Goal: Information Seeking & Learning: Learn about a topic

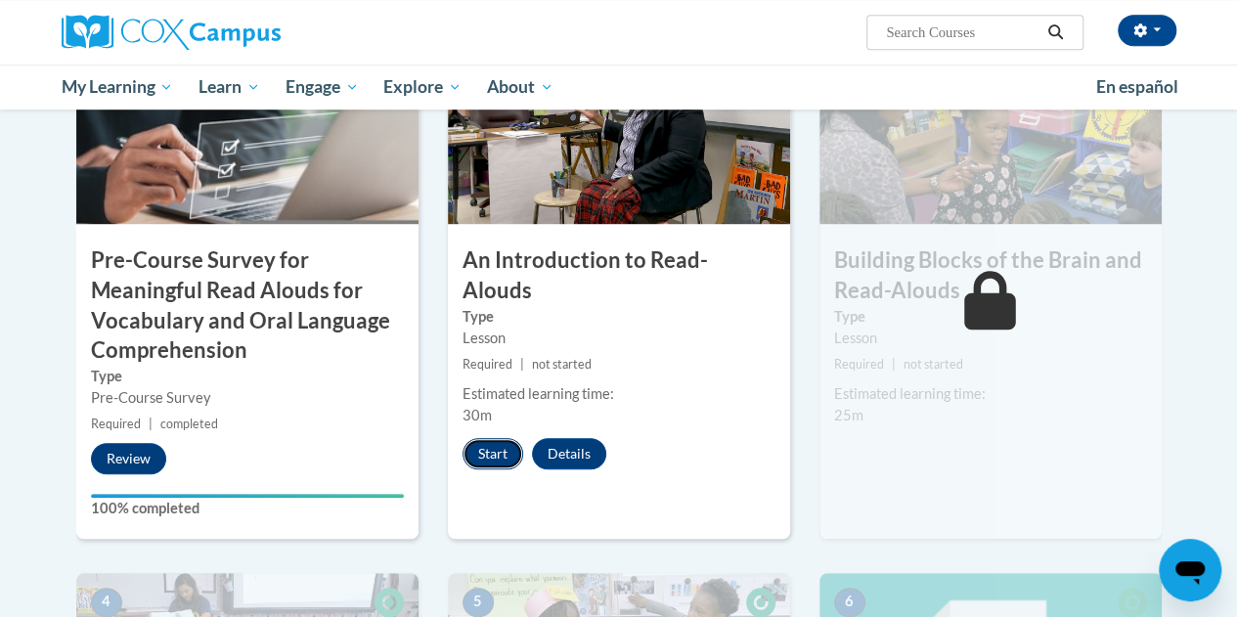
click at [505, 438] on button "Start" at bounding box center [492, 453] width 61 height 31
